Goal: Task Accomplishment & Management: Use online tool/utility

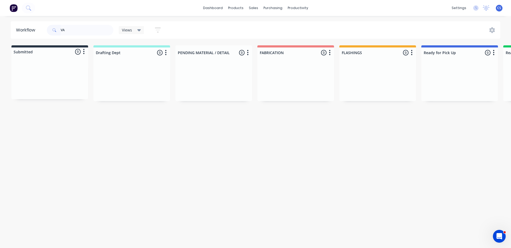
type input "V"
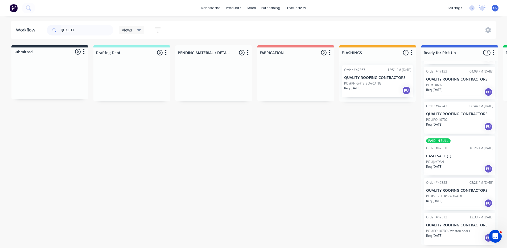
scroll to position [1, 0]
type input "QUALITY"
click at [464, 234] on div "Req. [DATE] PU" at bounding box center [459, 237] width 67 height 9
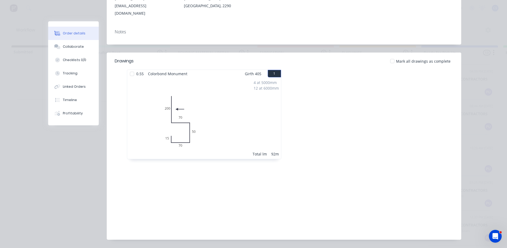
scroll to position [109, 0]
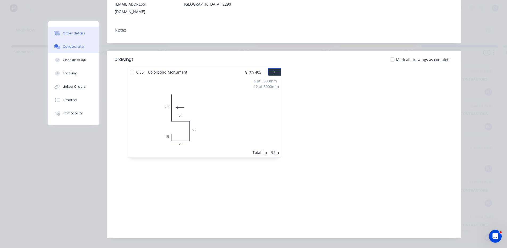
click at [75, 44] on div "Collaborate" at bounding box center [73, 46] width 21 height 5
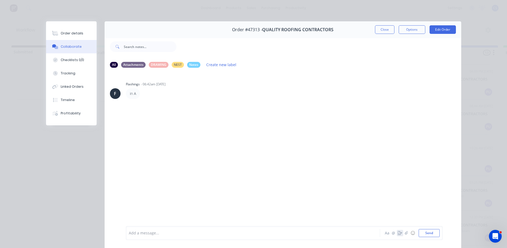
drag, startPoint x: 400, startPoint y: 234, endPoint x: 397, endPoint y: 232, distance: 3.0
click at [398, 232] on icon "button" at bounding box center [400, 233] width 4 height 4
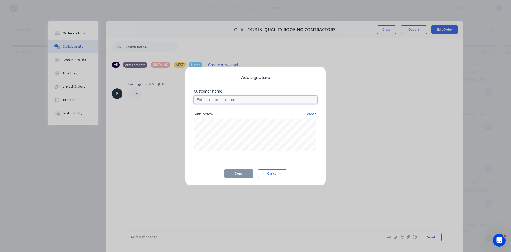
click at [235, 99] on input at bounding box center [256, 100] width 124 height 8
type input "[PERSON_NAME]"
click at [240, 172] on button "Done" at bounding box center [238, 173] width 29 height 9
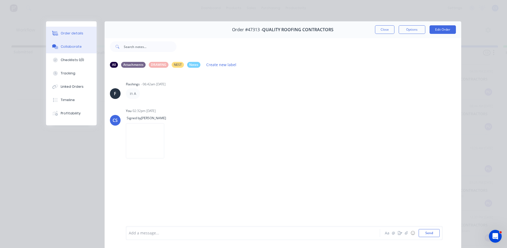
click at [73, 34] on div "Order details" at bounding box center [72, 33] width 23 height 5
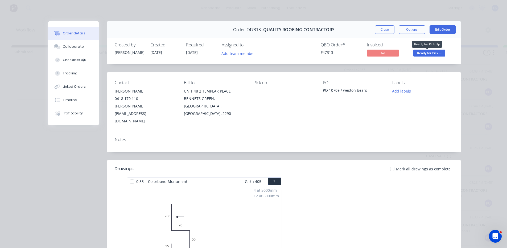
click at [436, 55] on span "Ready for Pick ..." at bounding box center [430, 53] width 32 height 7
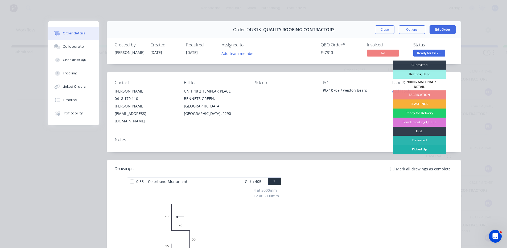
click at [420, 146] on div "Picked Up" at bounding box center [419, 149] width 53 height 9
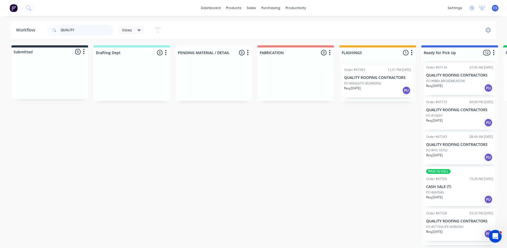
scroll to position [241, 0]
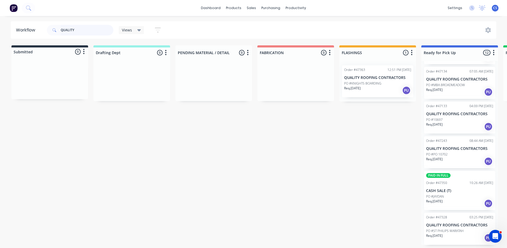
drag, startPoint x: 79, startPoint y: 32, endPoint x: 0, endPoint y: 30, distance: 78.9
click at [0, 30] on div "Workflow QUALITY Views Save new view None (Default) edit Nilesh edit Production…" at bounding box center [253, 29] width 507 height 17
